Goal: Task Accomplishment & Management: Complete application form

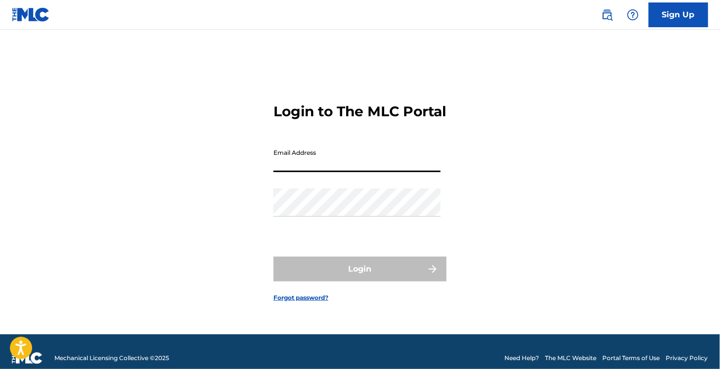
click at [305, 164] on input "Email Address" at bounding box center [357, 158] width 167 height 28
type input "[EMAIL_ADDRESS][DOMAIN_NAME]"
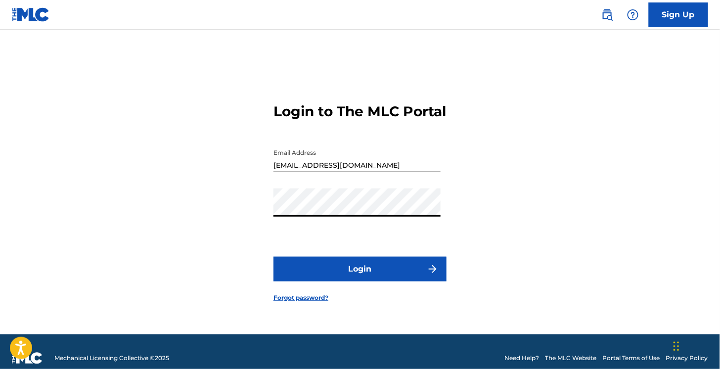
click at [274, 257] on button "Login" at bounding box center [360, 269] width 173 height 25
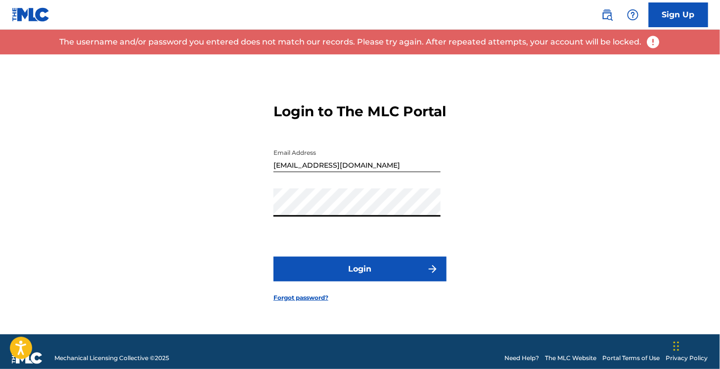
click at [274, 257] on button "Login" at bounding box center [360, 269] width 173 height 25
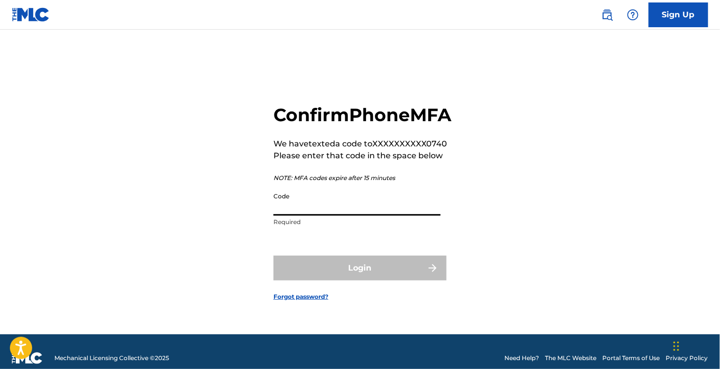
click at [285, 214] on input "Code" at bounding box center [357, 202] width 167 height 28
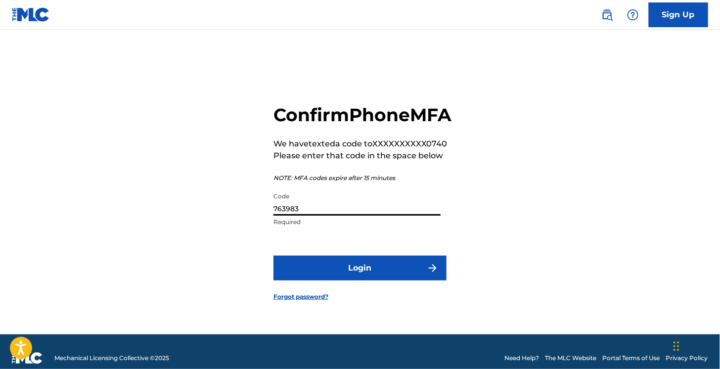
type input "763983"
click at [274, 256] on button "Login" at bounding box center [360, 268] width 173 height 25
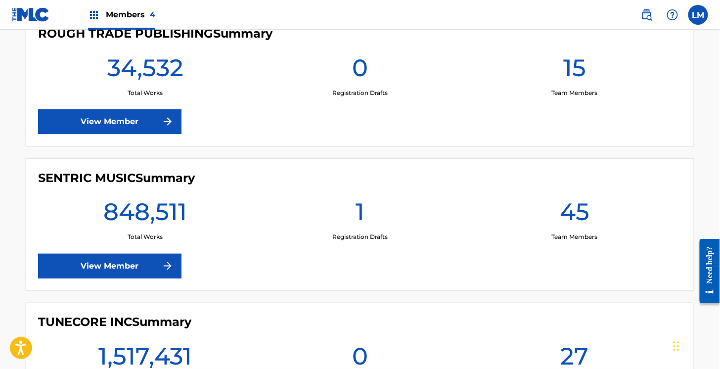
scroll to position [544, 0]
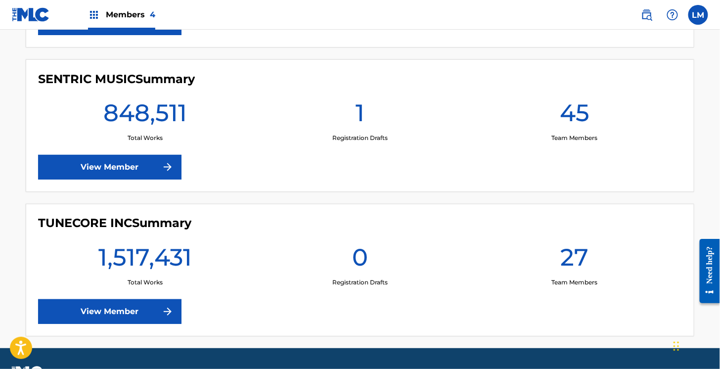
click at [123, 165] on link "View Member" at bounding box center [109, 167] width 143 height 25
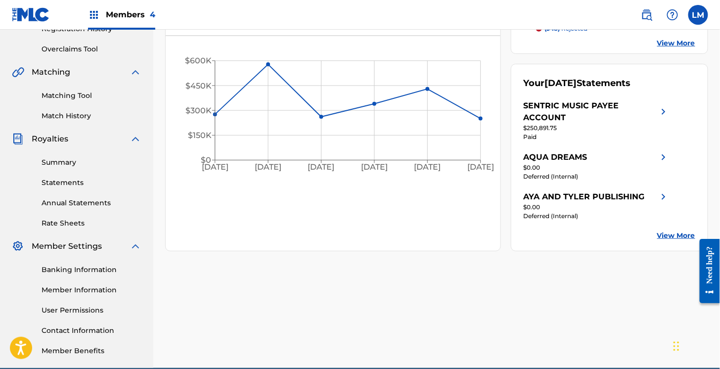
scroll to position [244, 0]
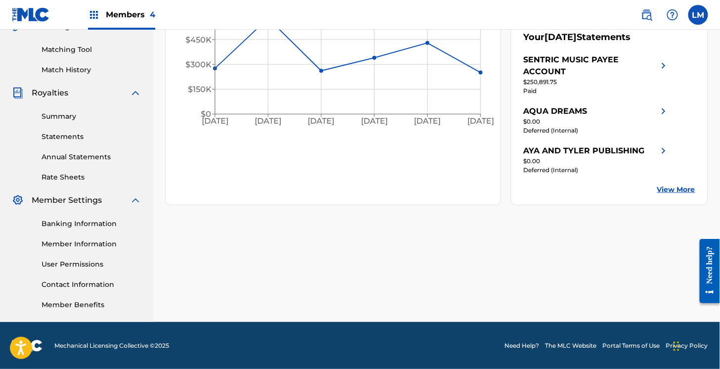
click at [80, 264] on link "User Permissions" at bounding box center [92, 264] width 100 height 10
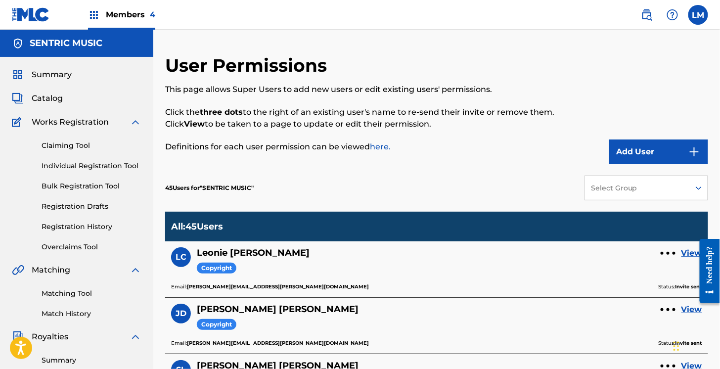
click at [639, 152] on button "Add User" at bounding box center [659, 152] width 99 height 25
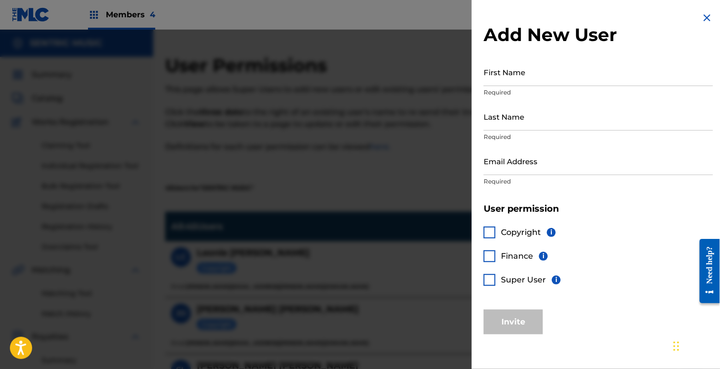
click at [519, 75] on input "First Name" at bounding box center [599, 72] width 230 height 28
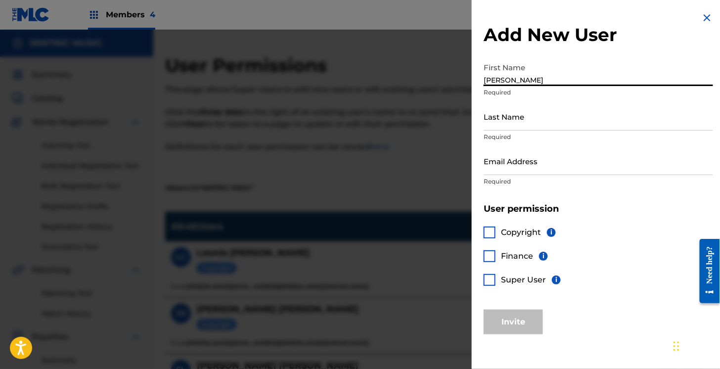
type input "[PERSON_NAME]"
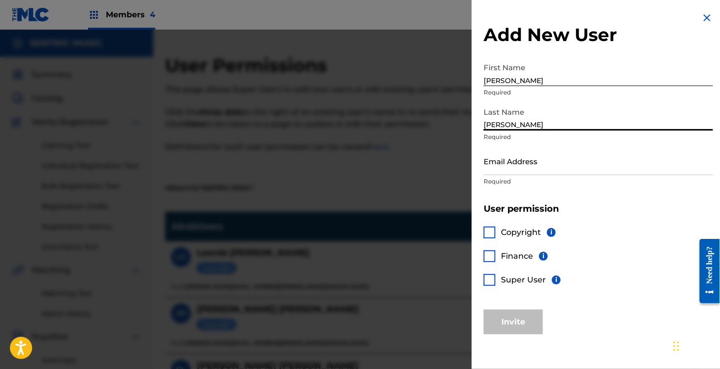
type input "[PERSON_NAME]"
click at [515, 167] on input "Email Address" at bounding box center [599, 161] width 230 height 28
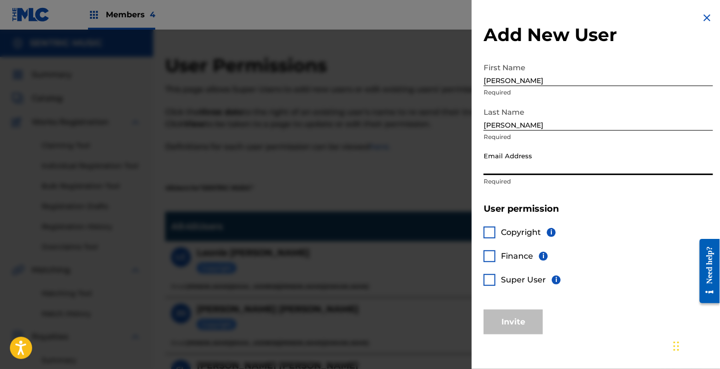
paste input "[PERSON_NAME][EMAIL_ADDRESS][PERSON_NAME][DOMAIN_NAME]"
type input "[PERSON_NAME][EMAIL_ADDRESS][PERSON_NAME][DOMAIN_NAME]"
click at [493, 232] on div at bounding box center [490, 233] width 12 height 12
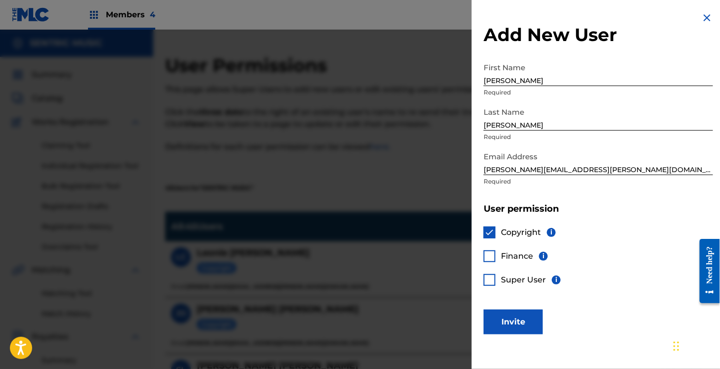
click at [517, 328] on button "Invite" at bounding box center [513, 322] width 59 height 25
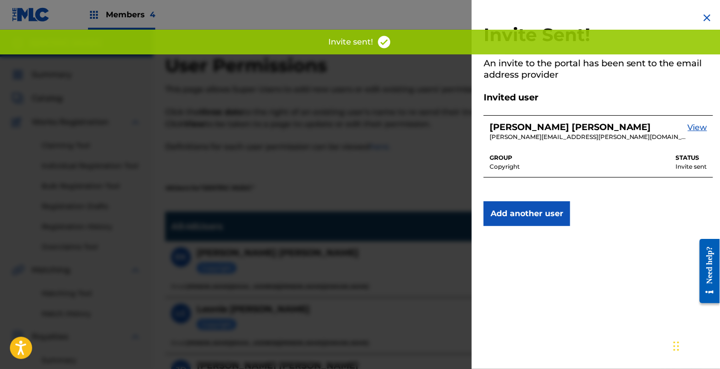
click at [339, 174] on div at bounding box center [360, 214] width 720 height 369
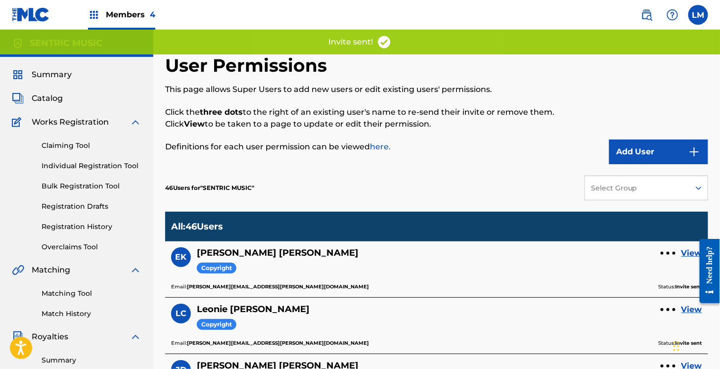
click at [101, 17] on div "Members 4" at bounding box center [121, 14] width 67 height 29
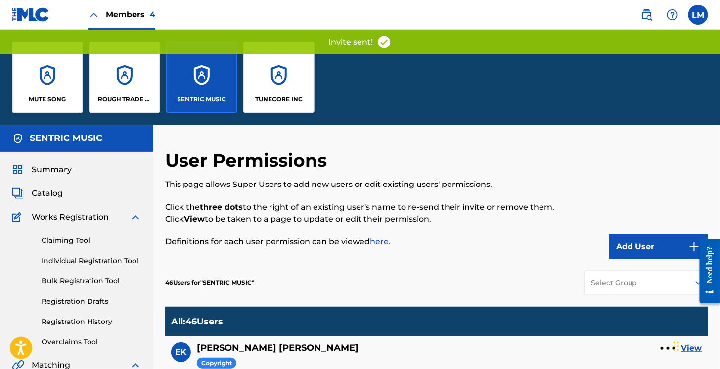
click at [273, 83] on div "TUNECORE INC" at bounding box center [278, 77] width 71 height 71
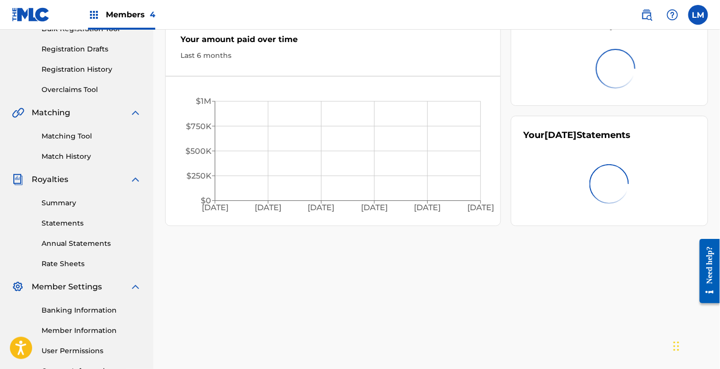
scroll to position [244, 0]
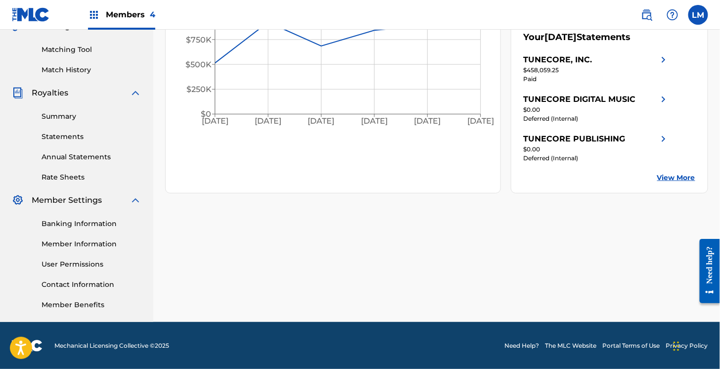
click at [71, 273] on div "Banking Information Member Information User Permissions Contact Information Mem…" at bounding box center [77, 258] width 130 height 104
click at [72, 268] on link "User Permissions" at bounding box center [92, 264] width 100 height 10
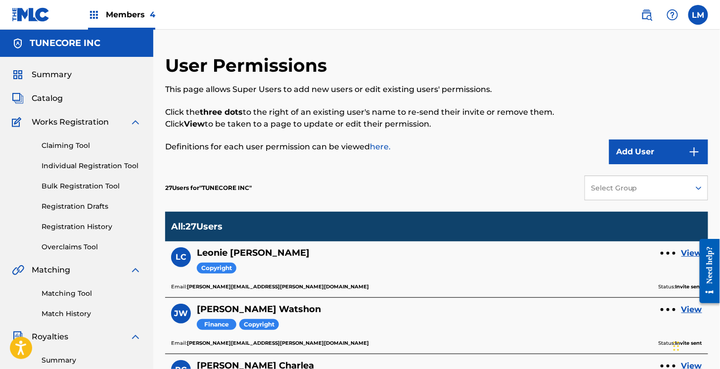
click at [638, 154] on button "Add User" at bounding box center [659, 152] width 99 height 25
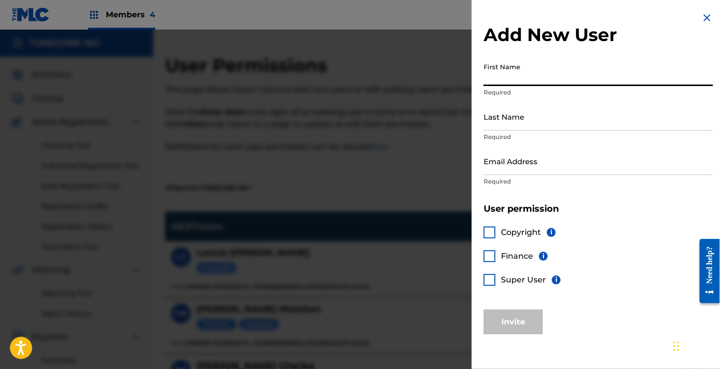
click at [543, 74] on input "First Name" at bounding box center [599, 72] width 230 height 28
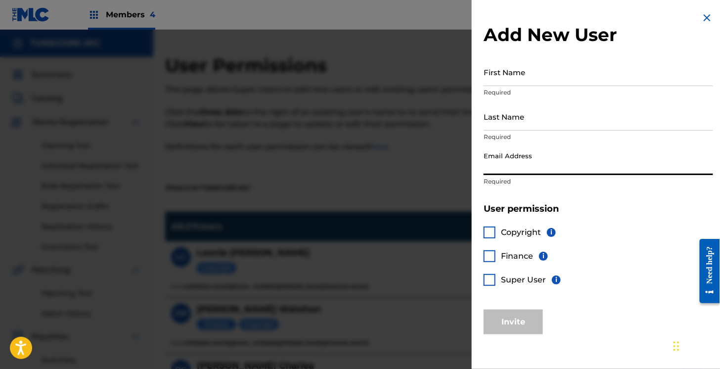
click at [516, 167] on input "Email Address" at bounding box center [599, 161] width 230 height 28
paste input "[PERSON_NAME][EMAIL_ADDRESS][PERSON_NAME][DOMAIN_NAME]"
type input "[PERSON_NAME][EMAIL_ADDRESS][PERSON_NAME][DOMAIN_NAME]"
click at [495, 69] on input "First Name" at bounding box center [599, 72] width 230 height 28
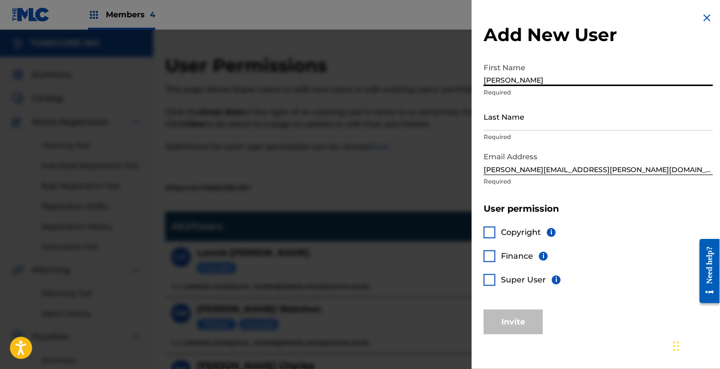
type input "[PERSON_NAME]"
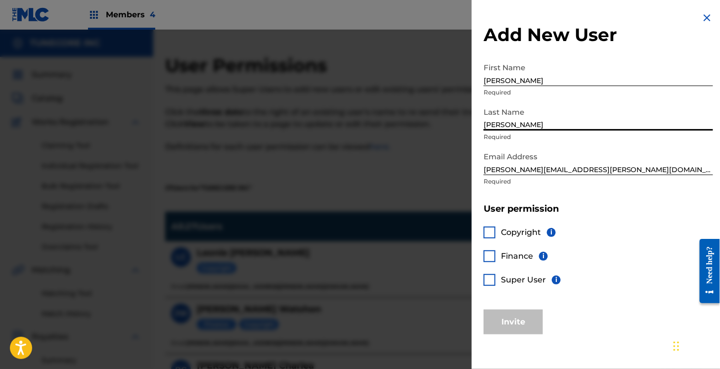
type input "[PERSON_NAME]"
click at [495, 232] on div at bounding box center [490, 233] width 12 height 12
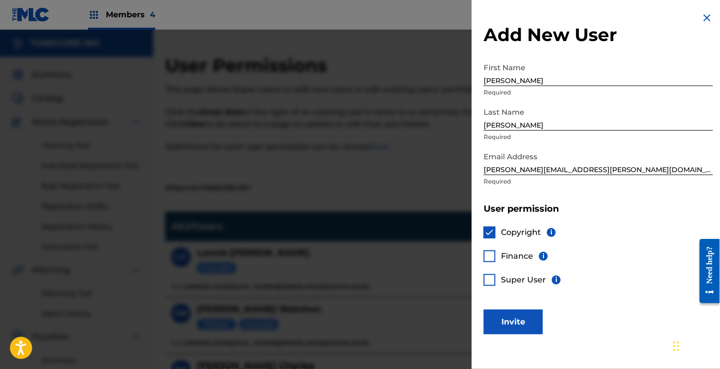
click at [502, 324] on button "Invite" at bounding box center [513, 322] width 59 height 25
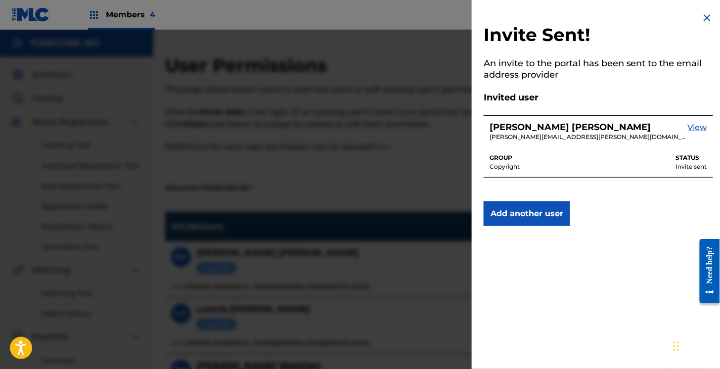
click at [703, 17] on img at bounding box center [708, 18] width 12 height 12
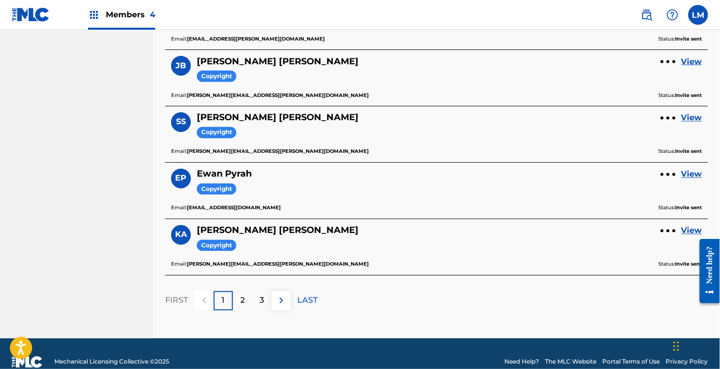
scroll to position [544, 0]
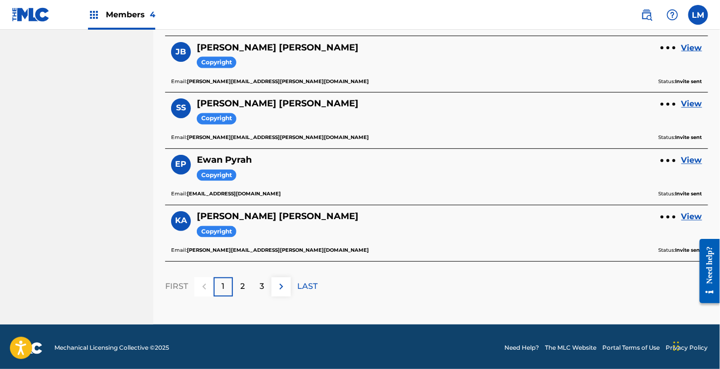
click at [242, 289] on p "2" at bounding box center [242, 287] width 4 height 12
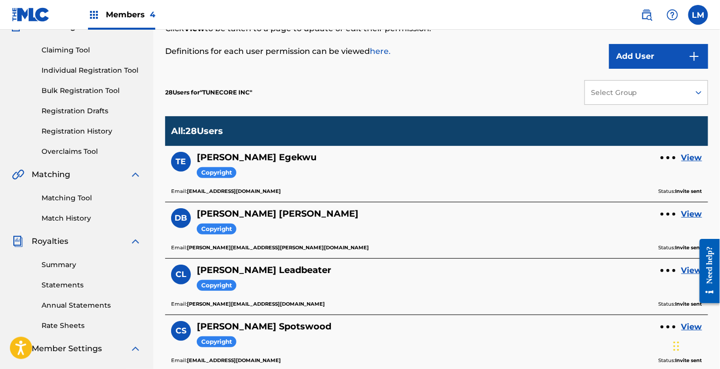
scroll to position [148, 0]
